Goal: Find specific page/section: Find specific page/section

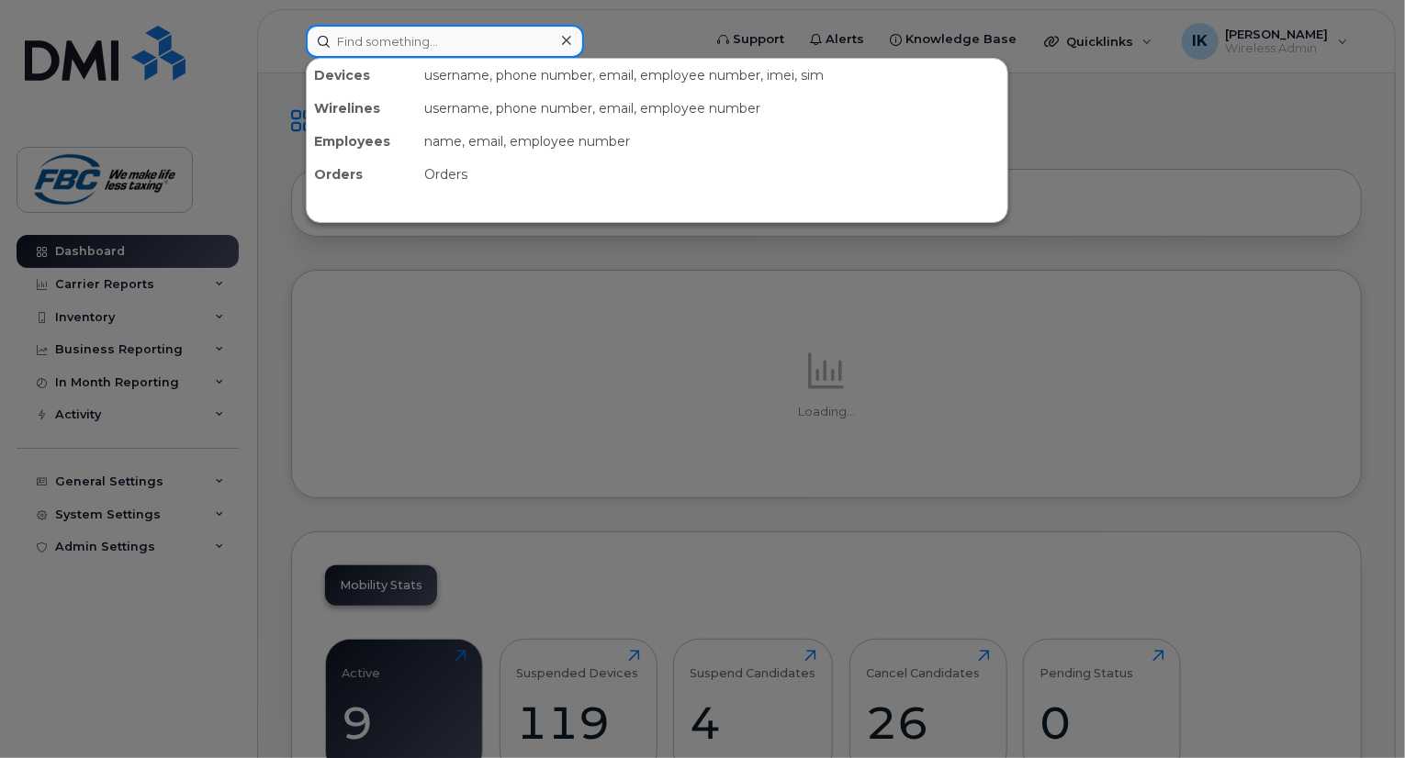
click at [486, 56] on input at bounding box center [445, 41] width 278 height 33
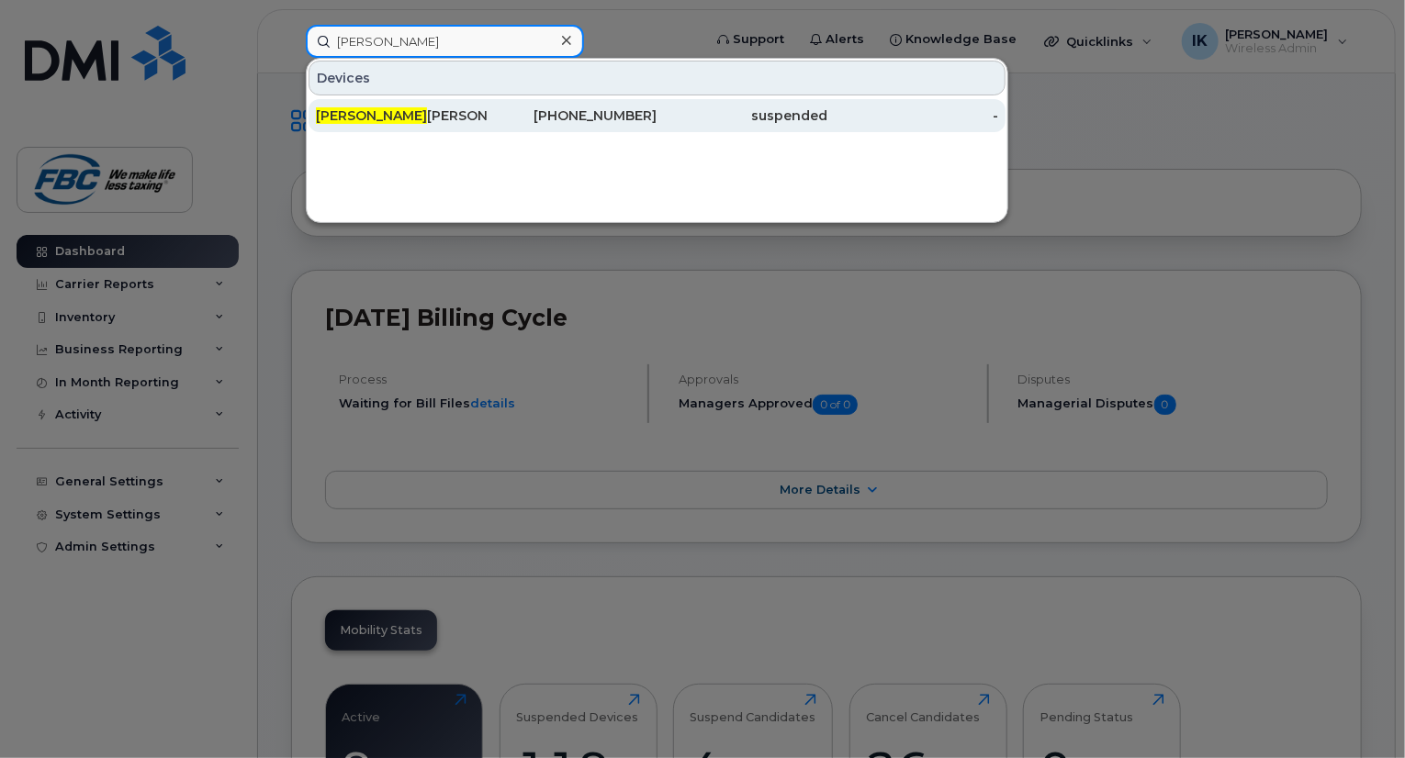
type input "william"
click at [428, 104] on div "William Archibald" at bounding box center [401, 115] width 171 height 33
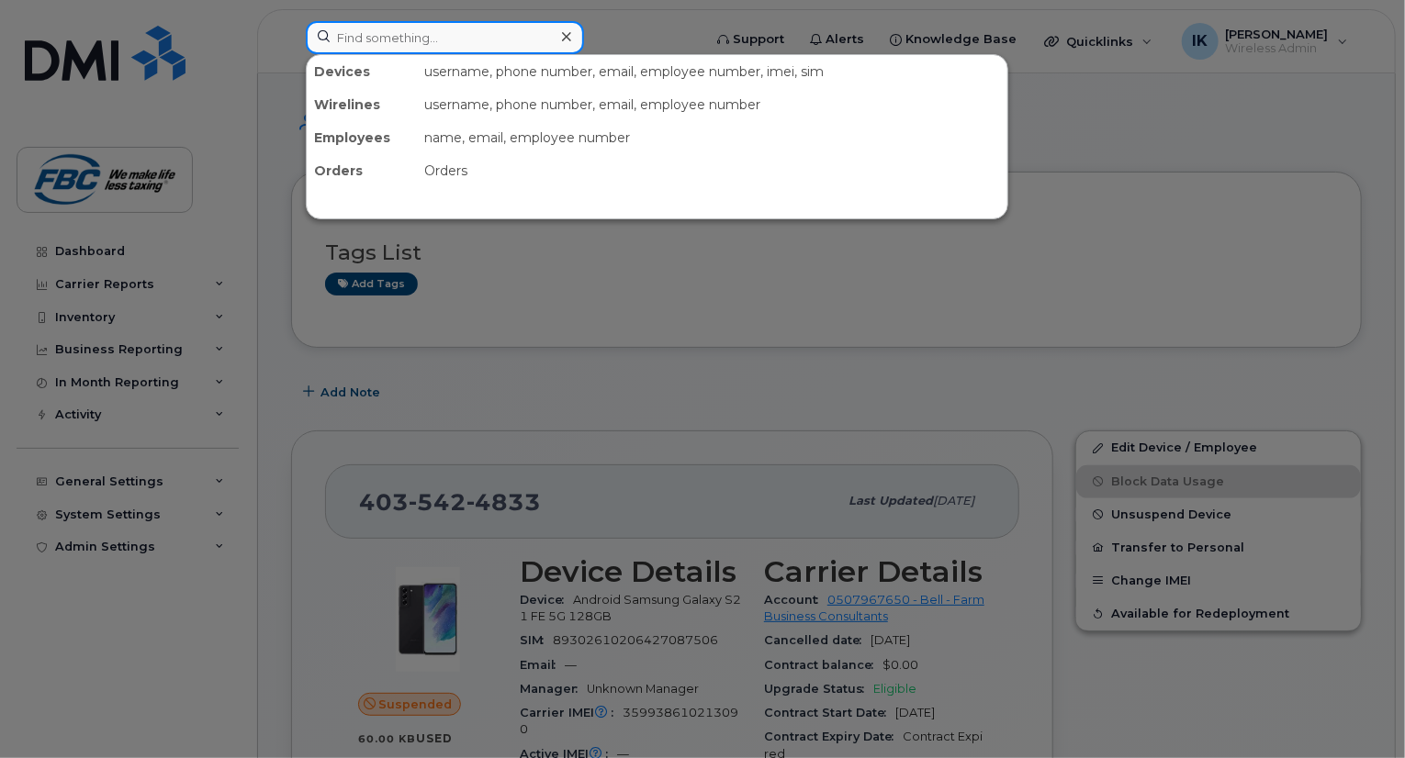
click at [373, 30] on input at bounding box center [445, 37] width 278 height 33
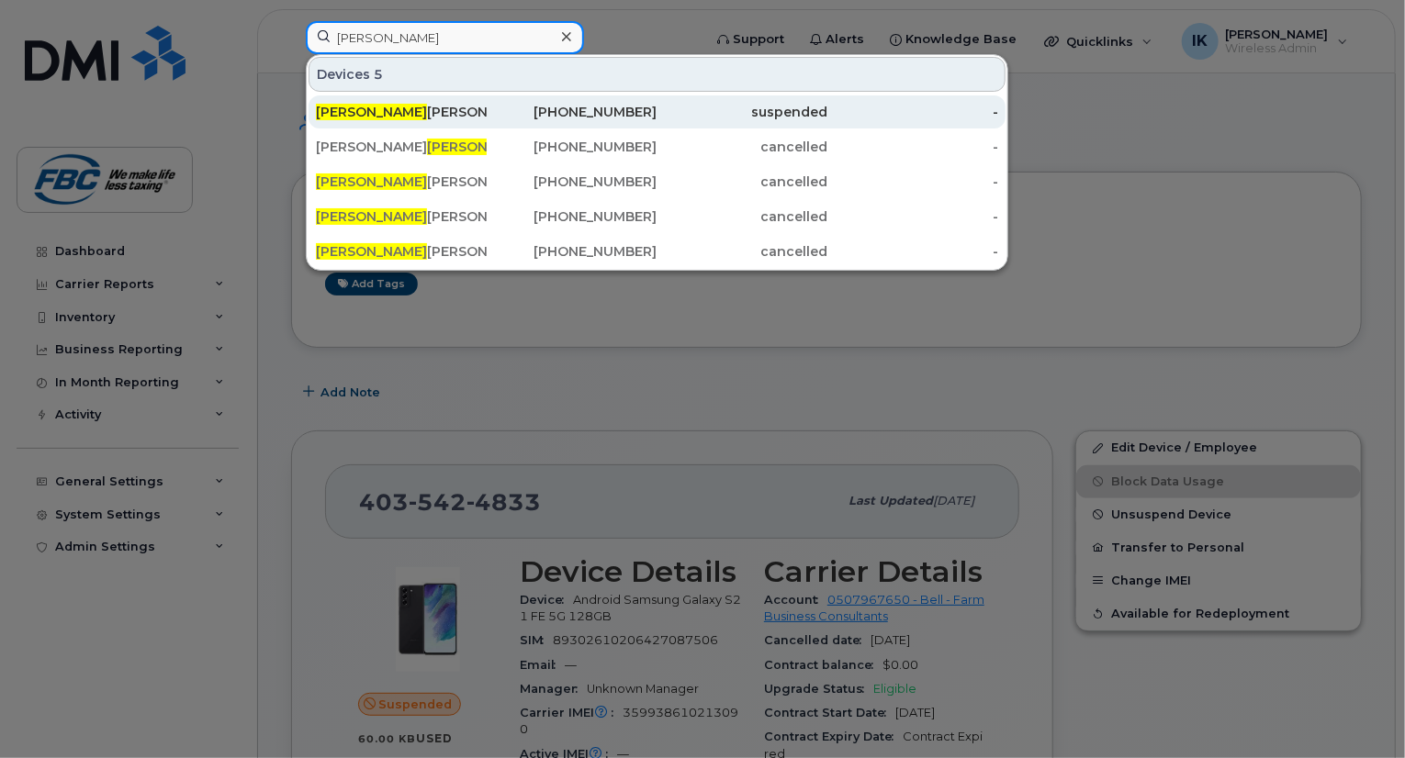
type input "[PERSON_NAME]"
click at [364, 110] on div "[PERSON_NAME]" at bounding box center [401, 112] width 171 height 18
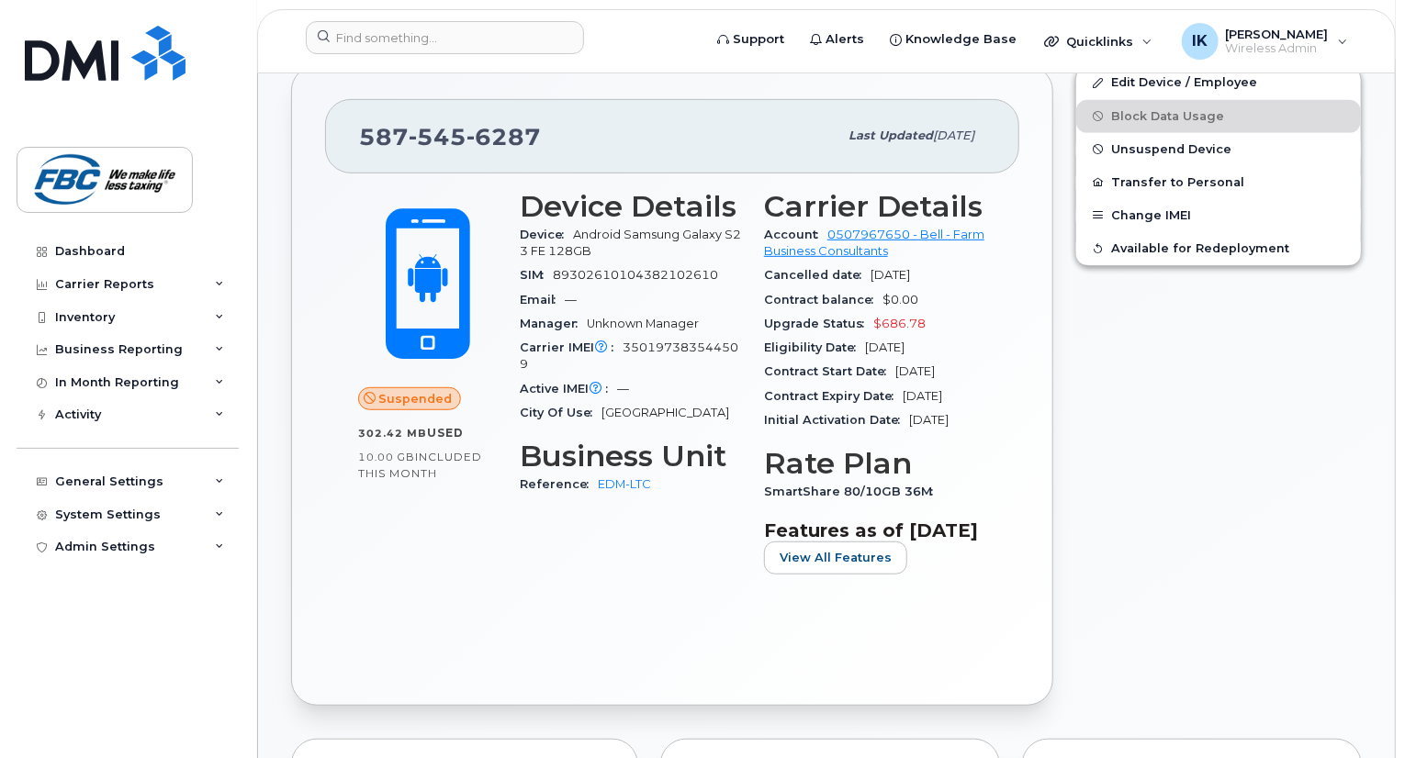
scroll to position [367, 0]
